Goal: Transaction & Acquisition: Obtain resource

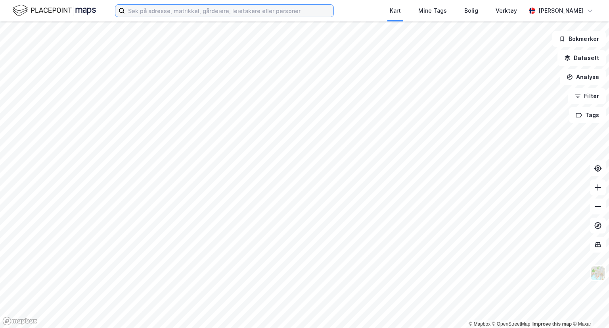
click at [276, 13] on input at bounding box center [229, 11] width 209 height 12
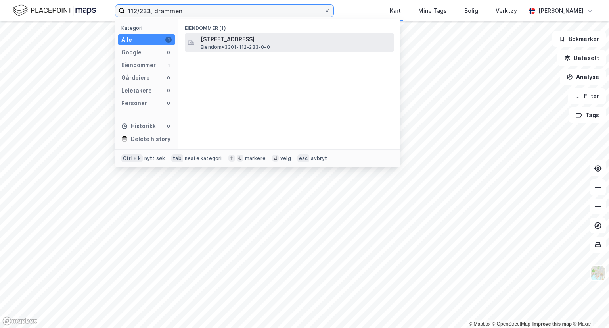
type input "112/233, drammen"
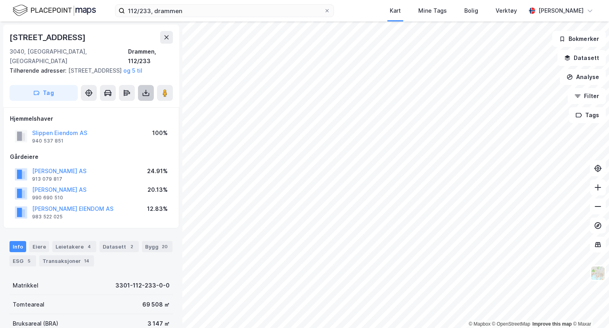
click at [149, 92] on icon at bounding box center [146, 93] width 8 height 8
click at [127, 109] on div "Last ned grunnbok" at bounding box center [107, 108] width 46 height 6
